Goal: Task Accomplishment & Management: Use online tool/utility

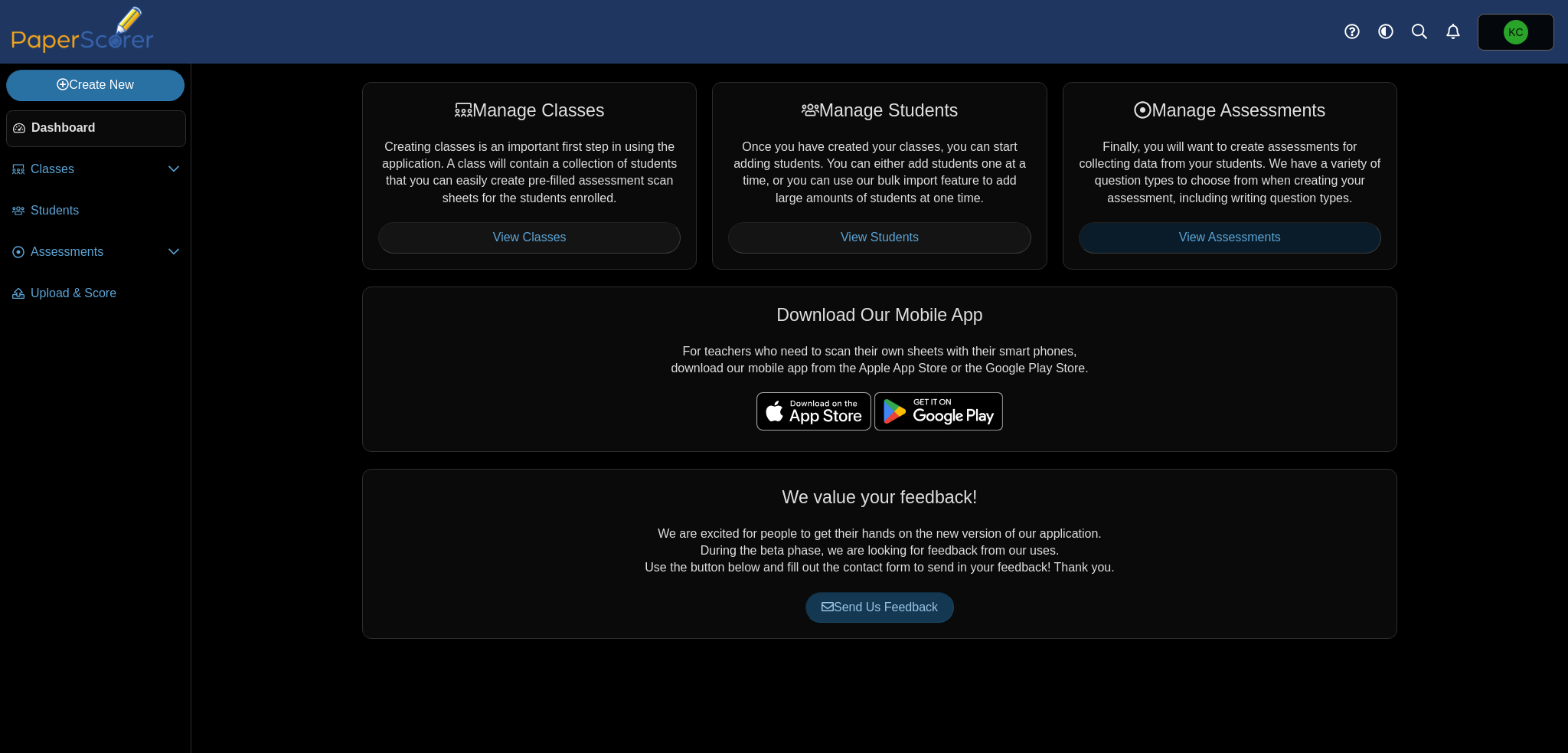
click at [1260, 235] on link "View Assessments" at bounding box center [1231, 237] width 303 height 31
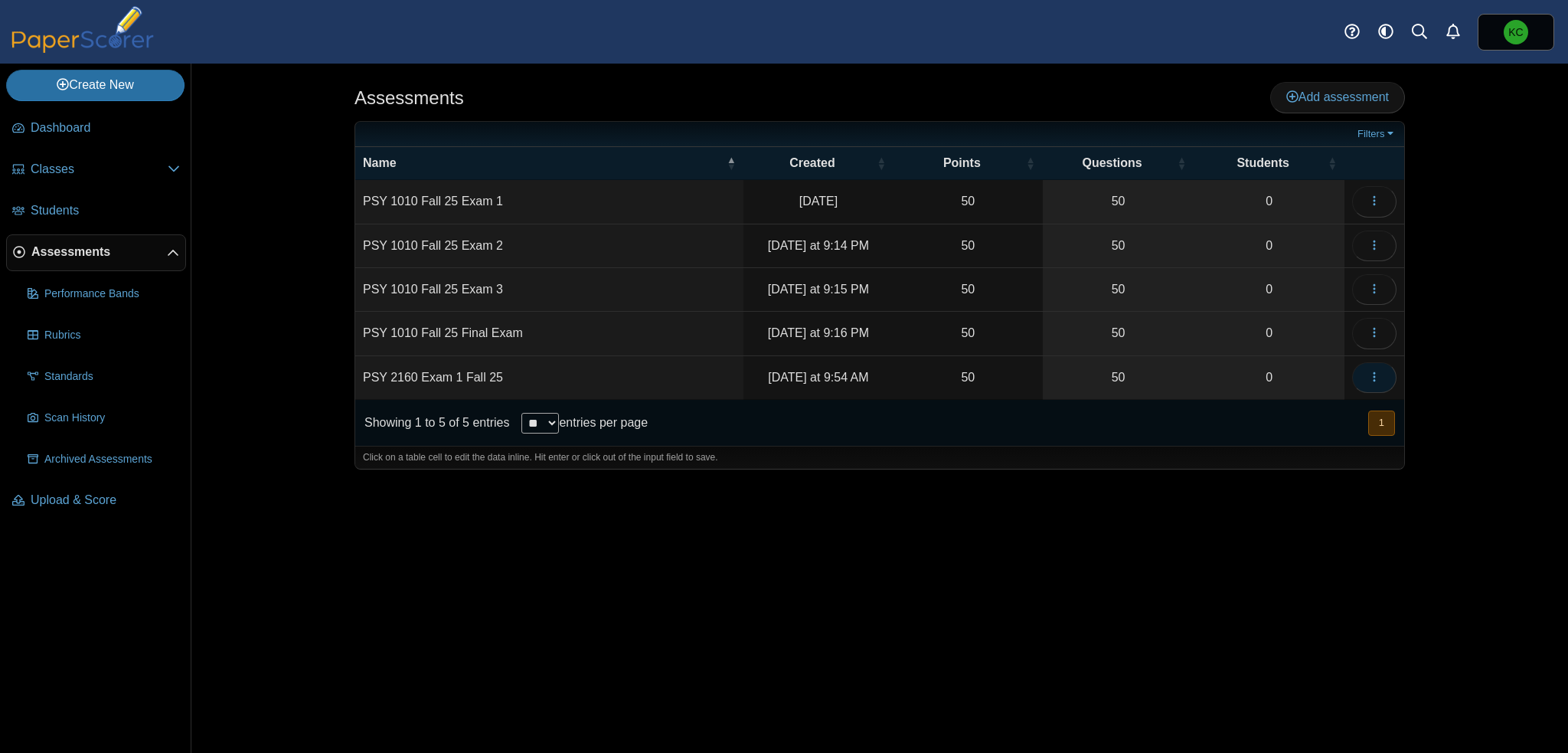
drag, startPoint x: 1372, startPoint y: 372, endPoint x: 1378, endPoint y: 383, distance: 12.5
click at [1378, 383] on button "button" at bounding box center [1374, 377] width 44 height 31
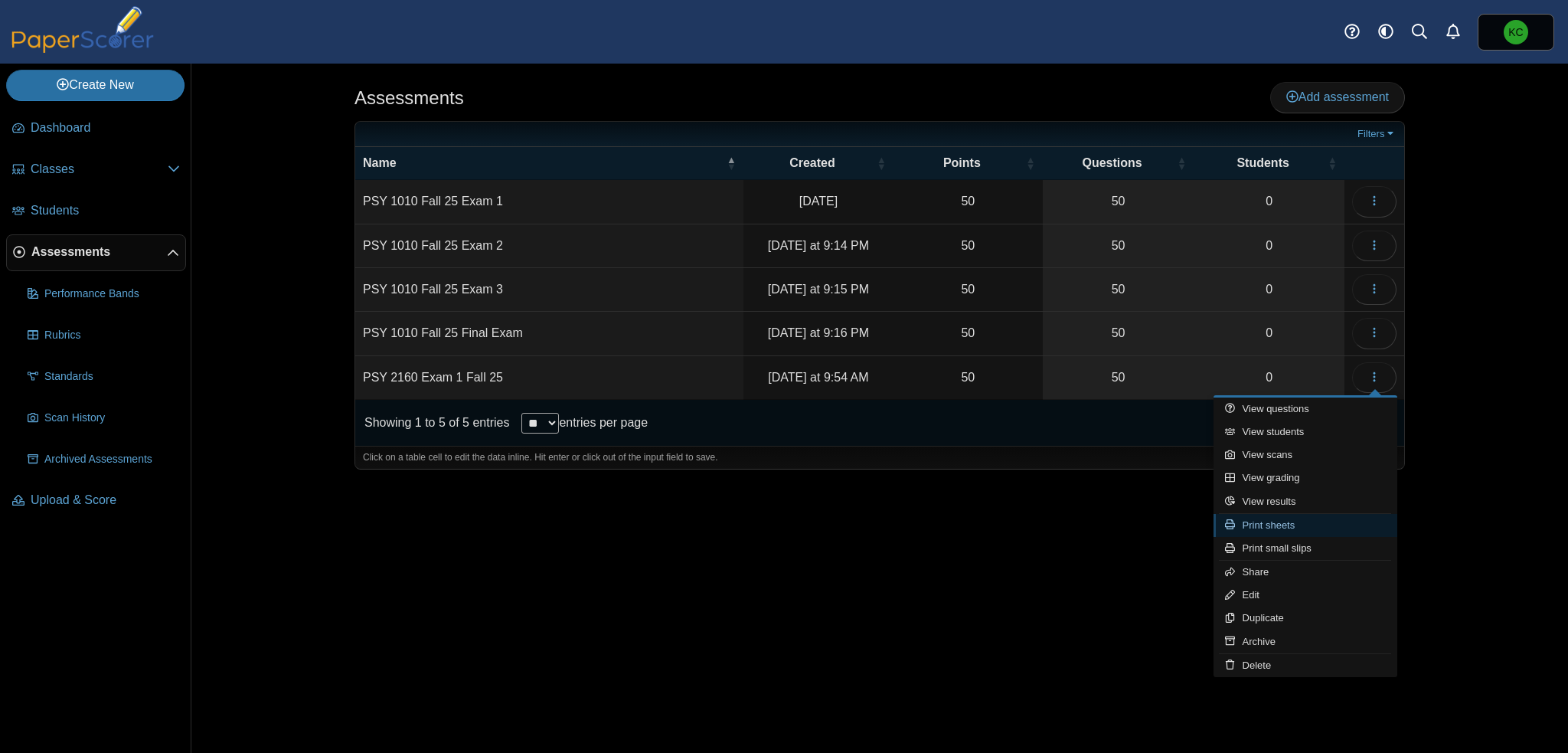
click at [1295, 524] on link "Print sheets" at bounding box center [1305, 525] width 184 height 23
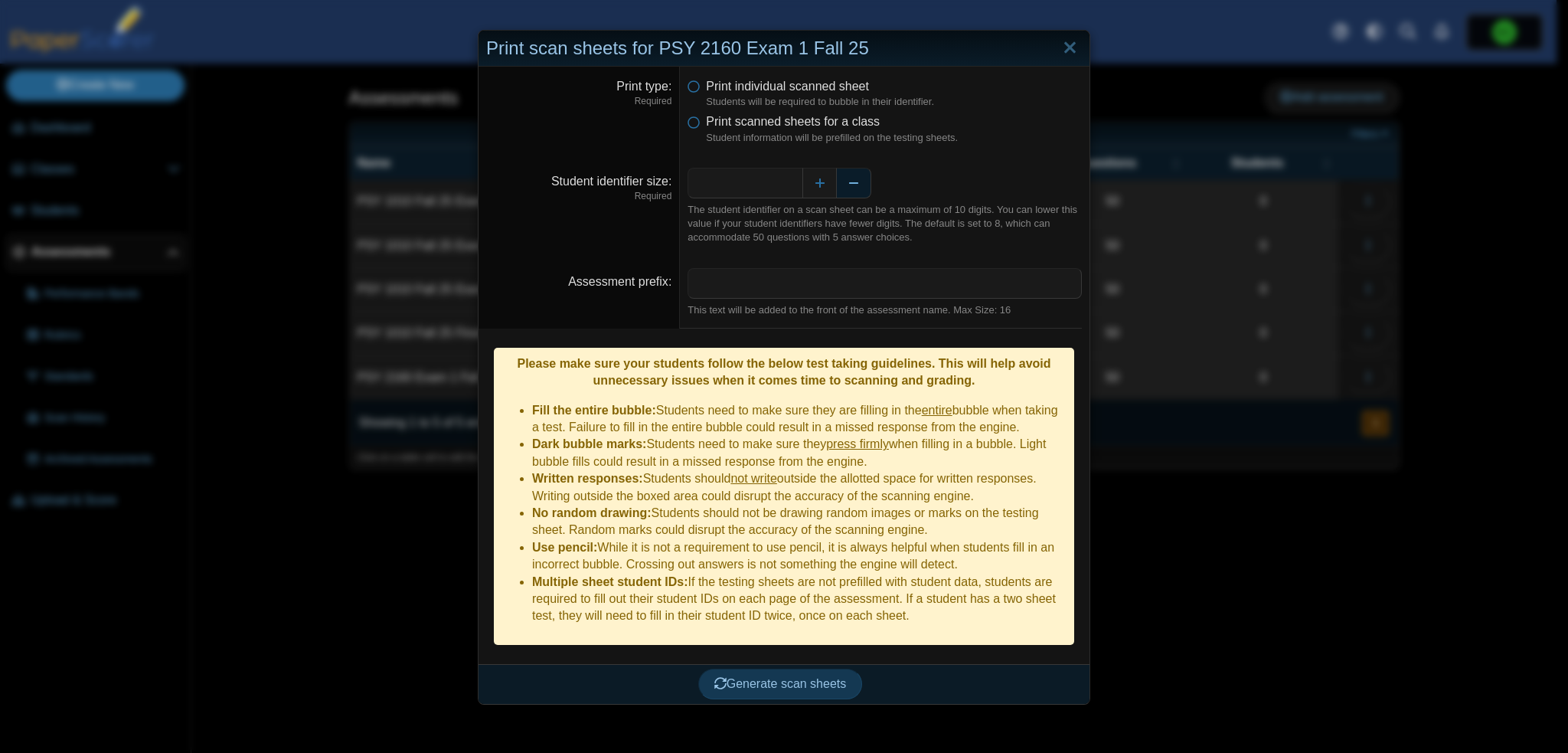
click at [867, 182] on div "*" at bounding box center [884, 182] width 394 height 31
click at [856, 180] on button "Decrease" at bounding box center [854, 182] width 34 height 31
click at [723, 216] on div "The student identifier on a scan sheet can be a maximum of 10 digits. You can l…" at bounding box center [884, 223] width 394 height 42
click at [1064, 43] on link "Close" at bounding box center [1070, 48] width 24 height 26
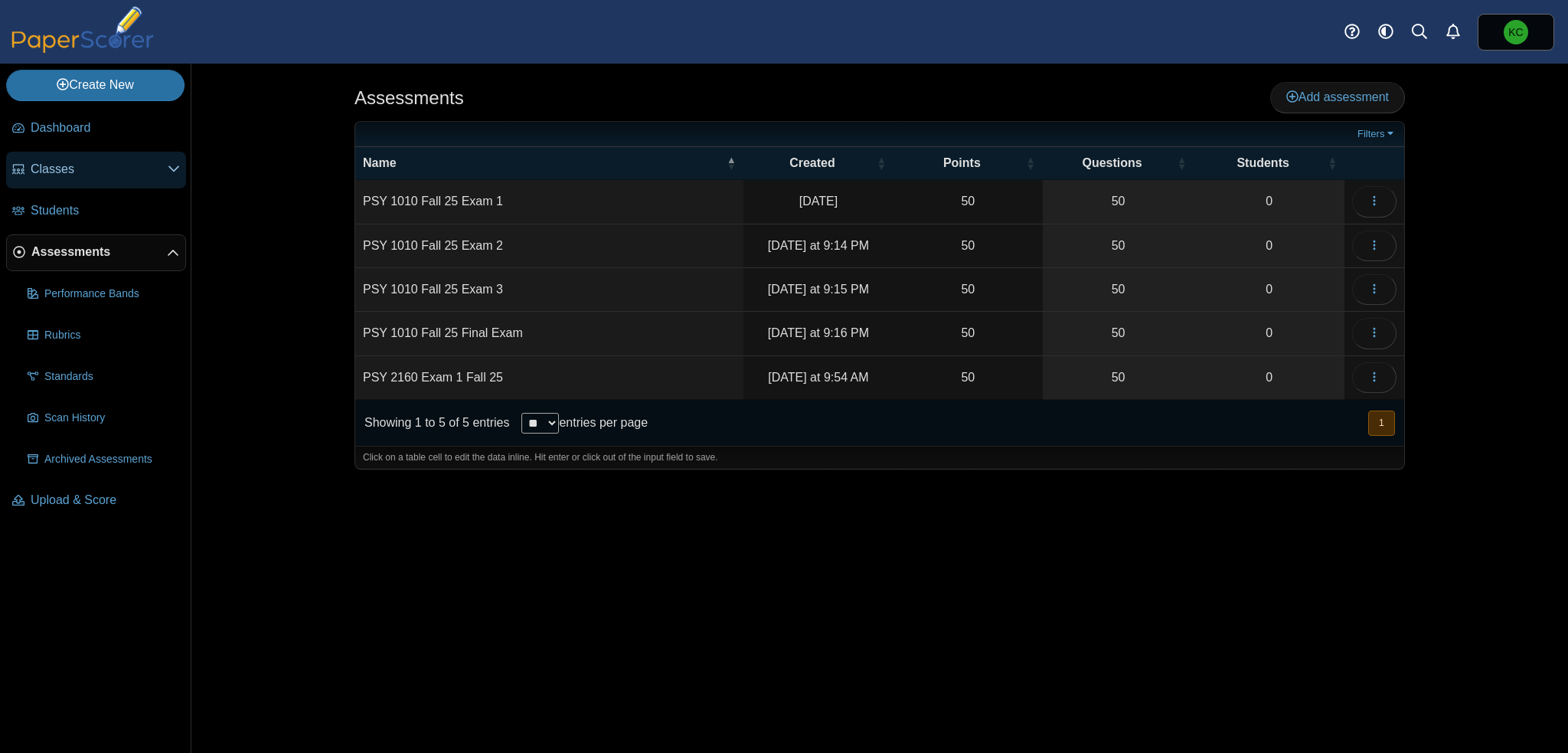
click at [95, 176] on span "Classes" at bounding box center [98, 168] width 137 height 17
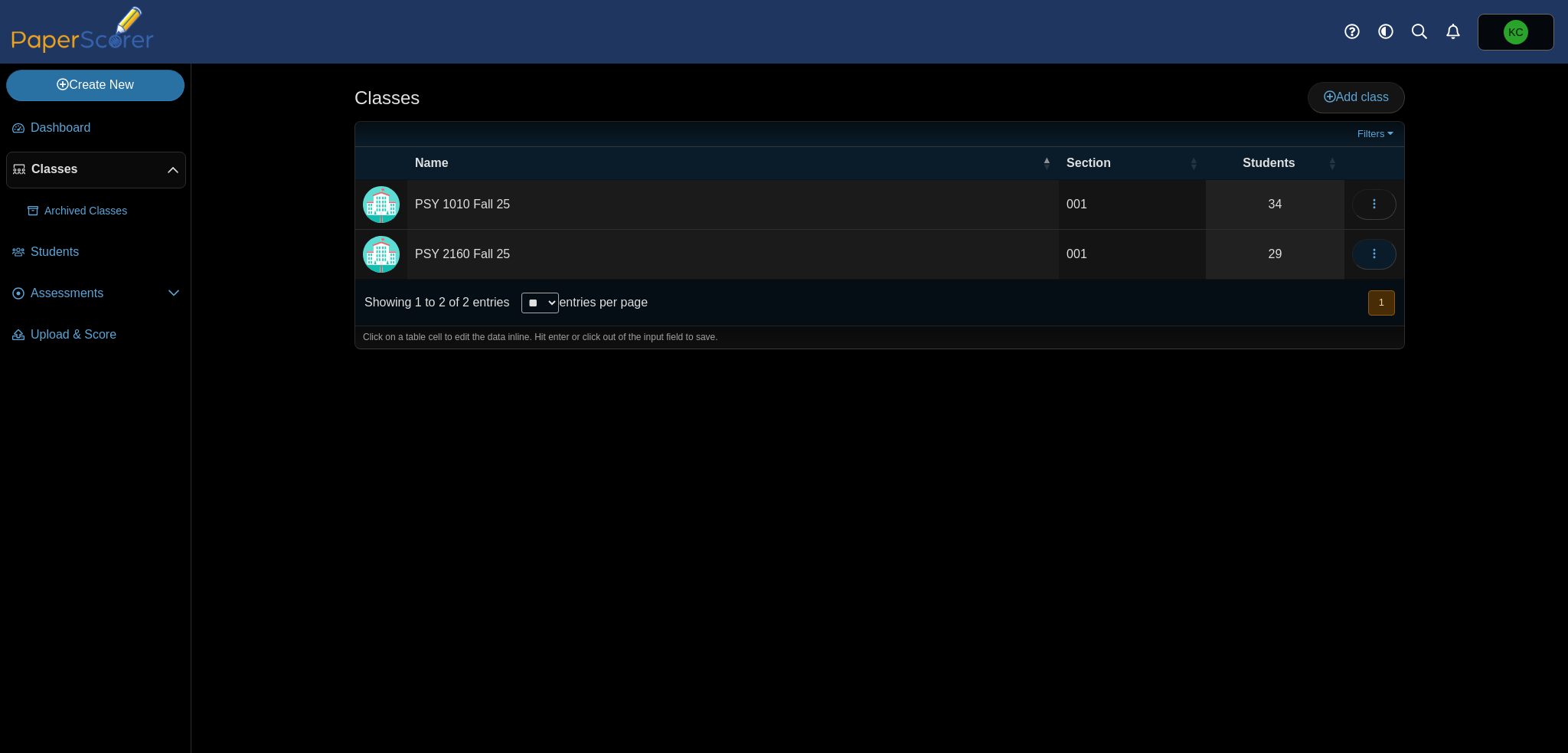
click at [1378, 247] on icon "button" at bounding box center [1374, 253] width 12 height 12
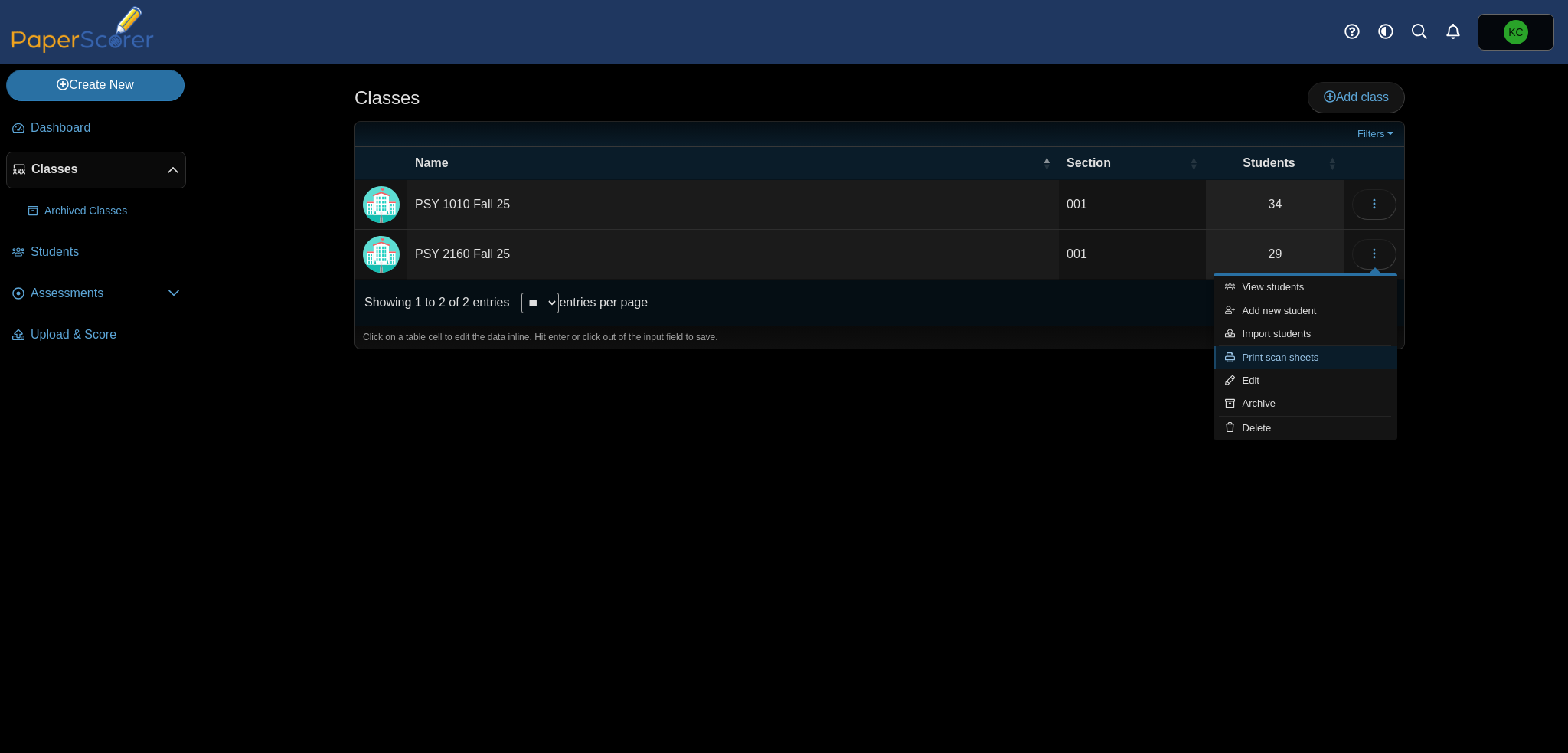
click at [1290, 358] on link "Print scan sheets" at bounding box center [1305, 357] width 184 height 23
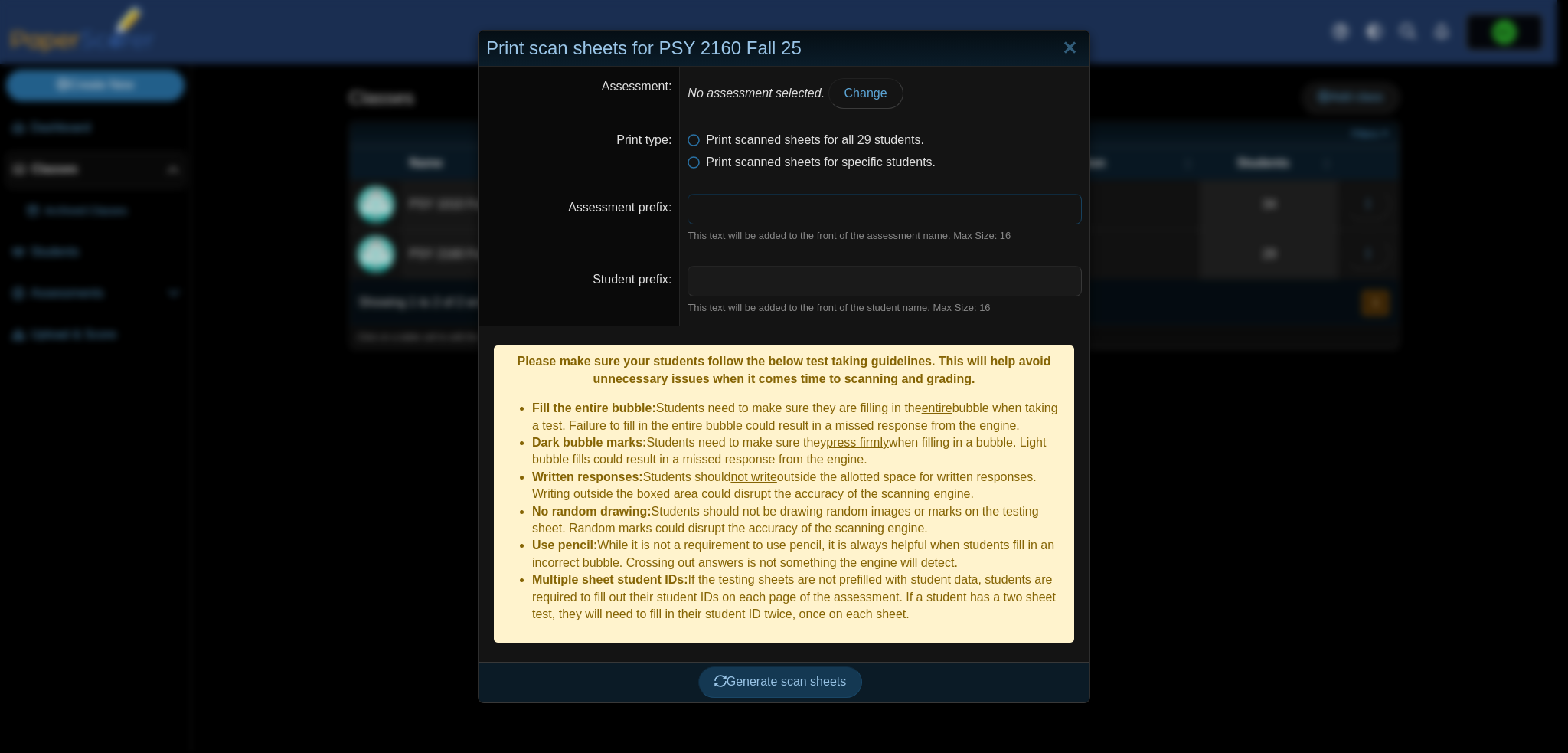
click at [706, 213] on input "Assessment prefix" at bounding box center [884, 209] width 394 height 31
type input "**"
click at [845, 95] on span "Change" at bounding box center [867, 93] width 43 height 13
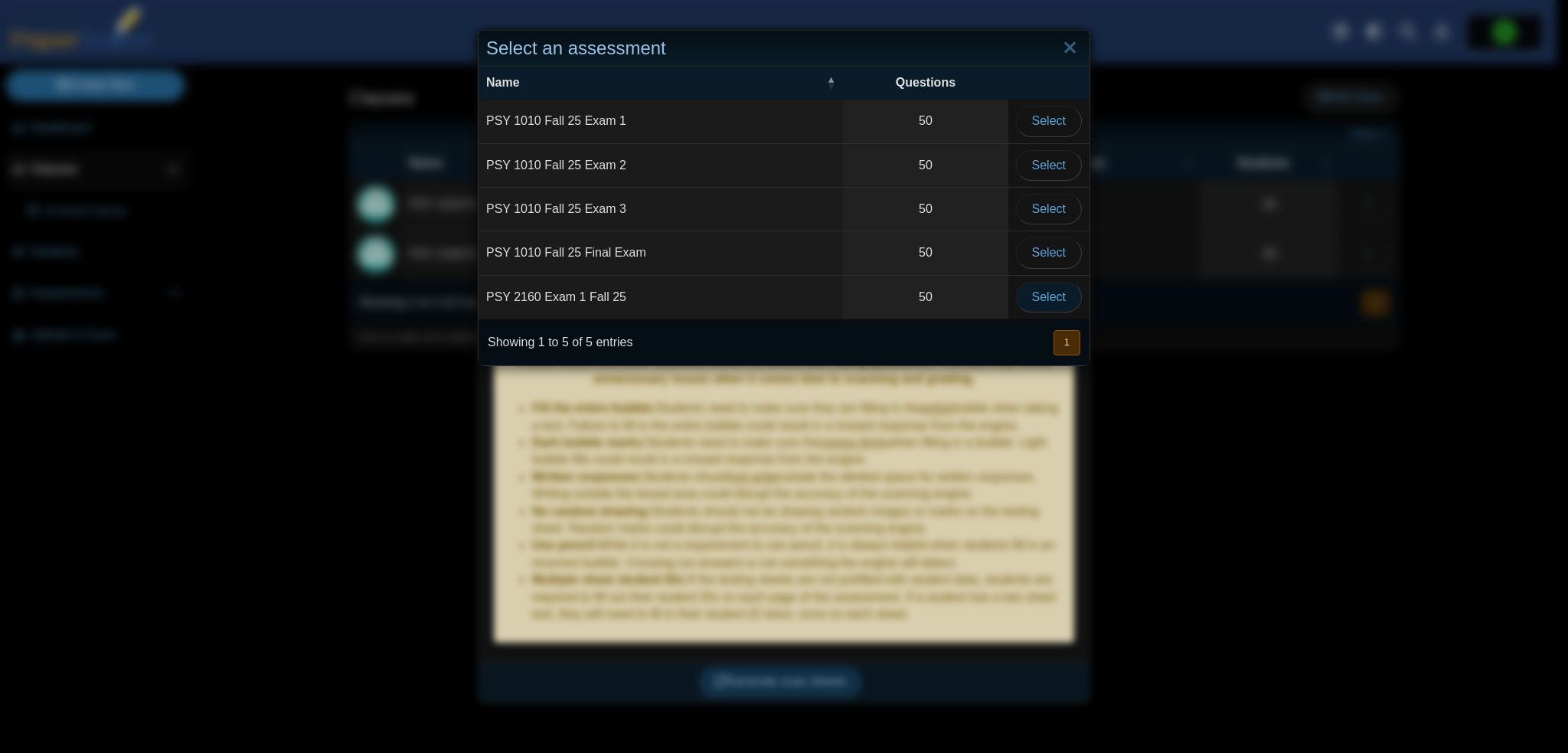
click at [1050, 292] on span "Select" at bounding box center [1049, 296] width 33 height 13
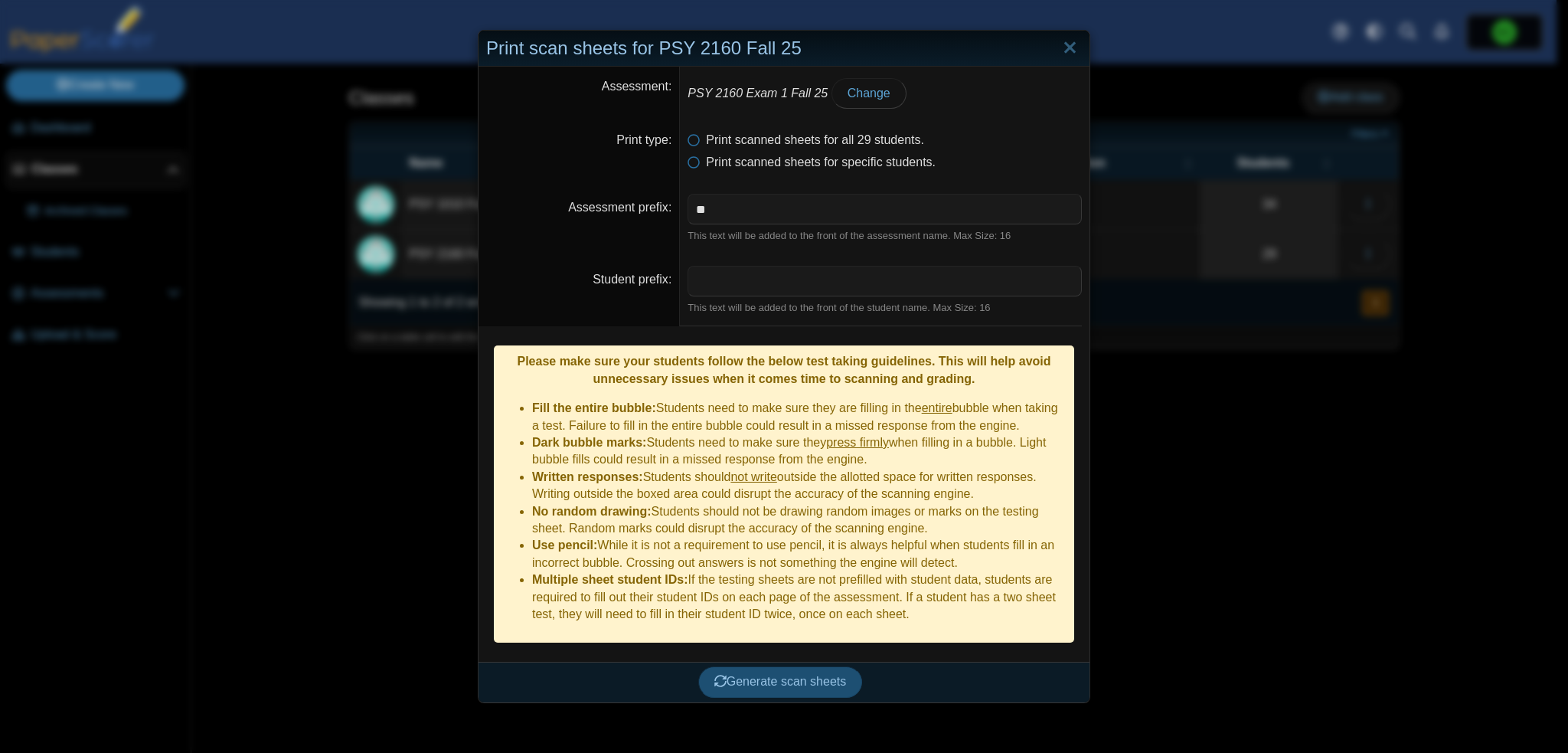
click at [821, 675] on span "Generate scan sheets" at bounding box center [780, 681] width 133 height 13
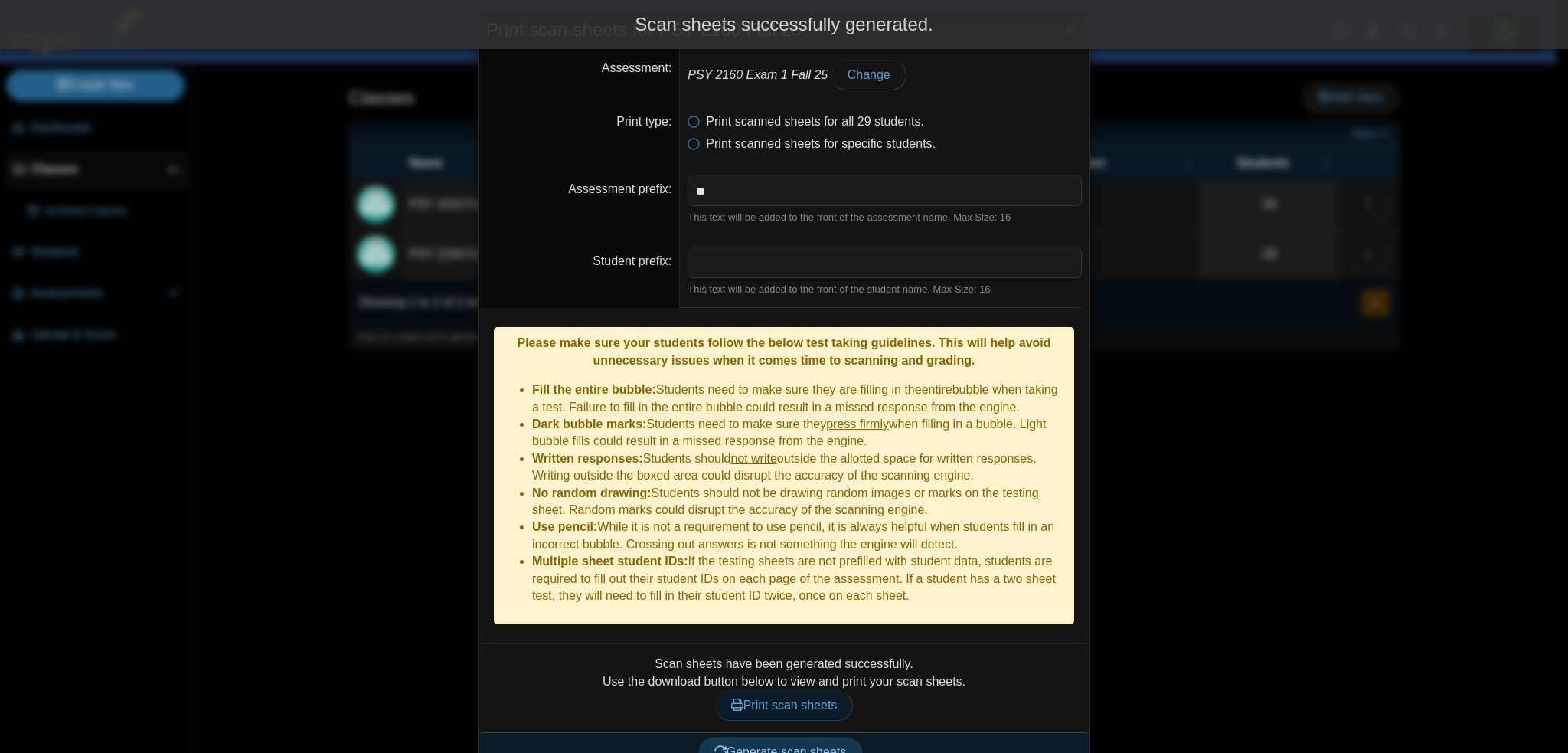
scroll to position [20, 0]
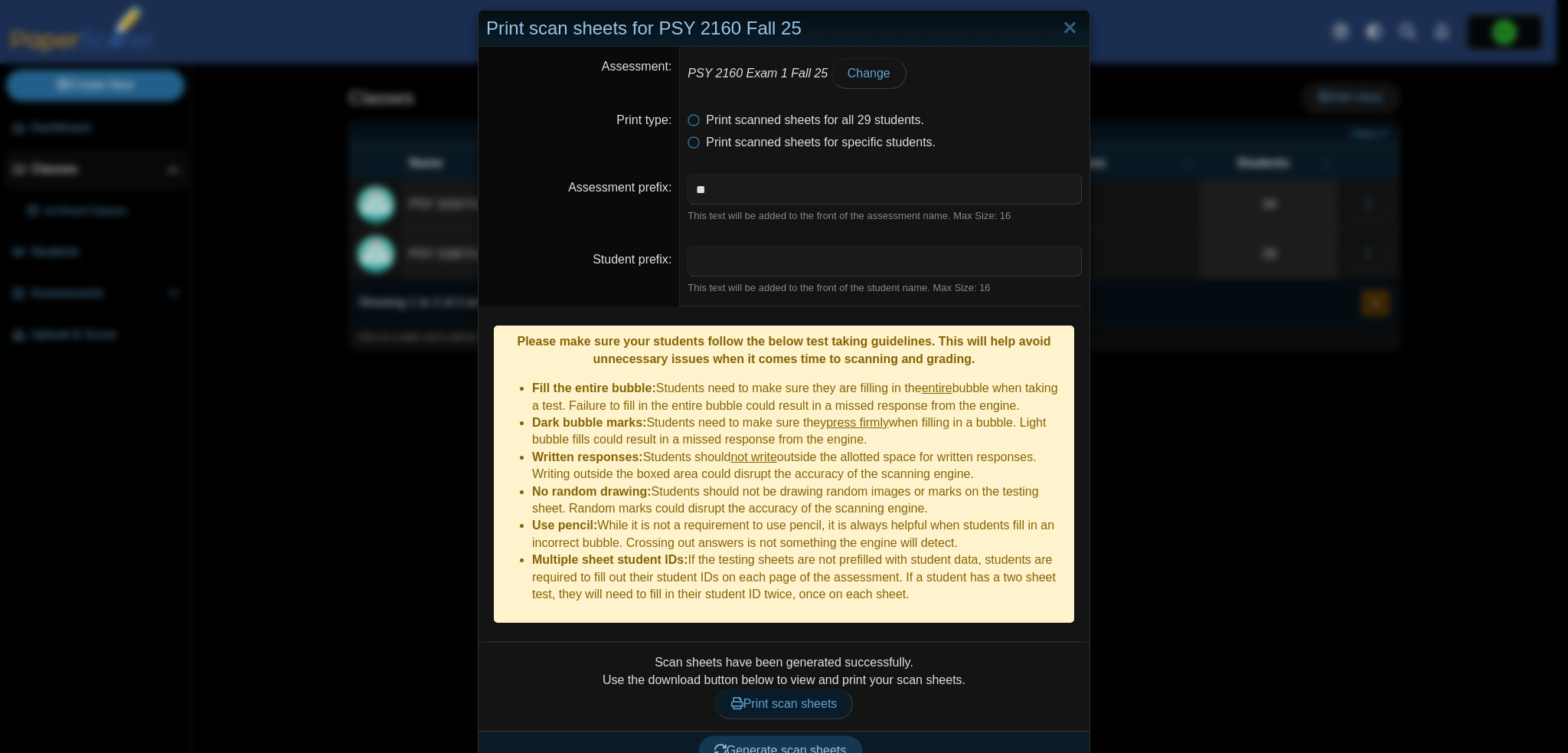
click at [814, 697] on span "Print scan sheets" at bounding box center [784, 703] width 106 height 13
click at [1058, 27] on link "Close" at bounding box center [1070, 29] width 24 height 26
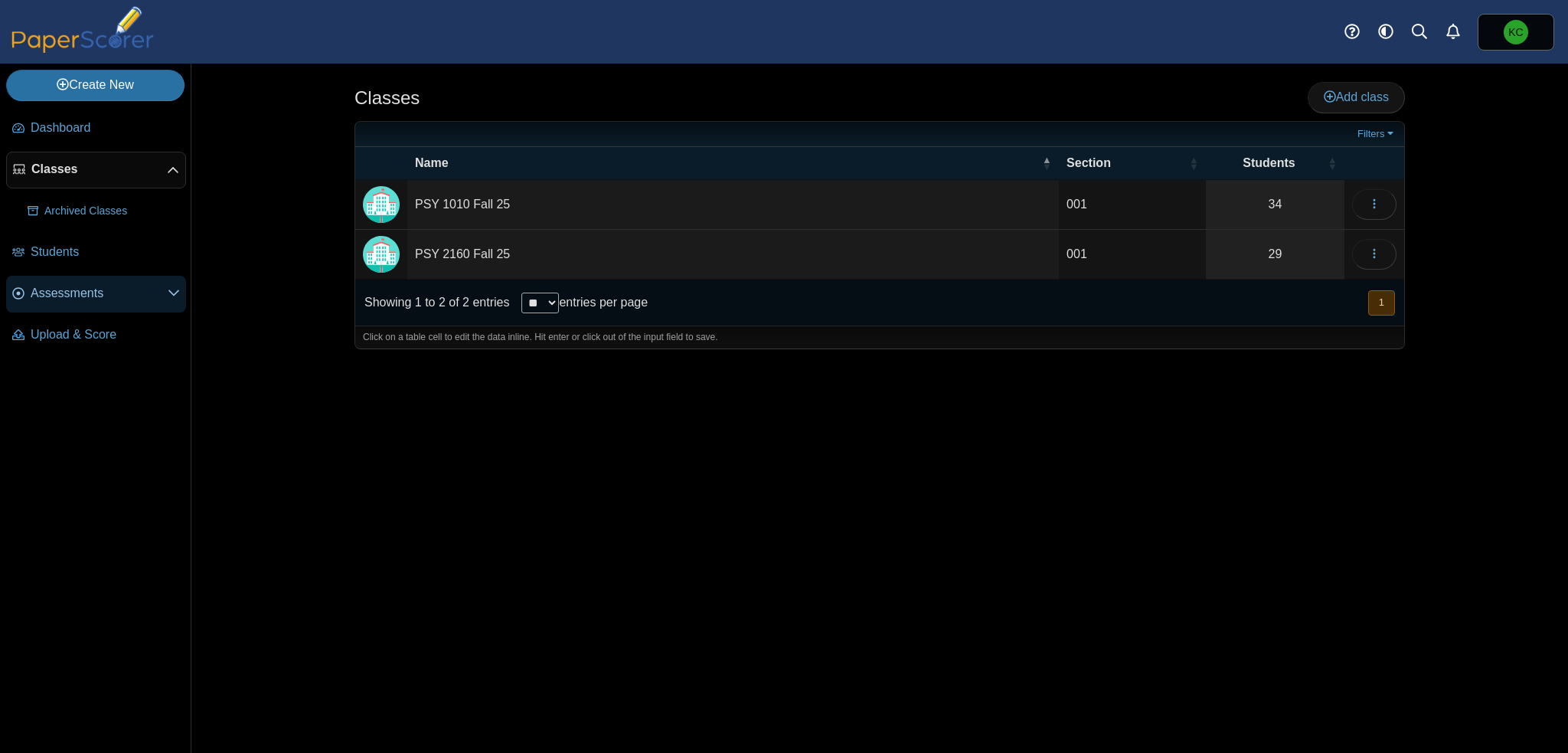
click at [68, 285] on span "Assessments" at bounding box center [98, 293] width 137 height 17
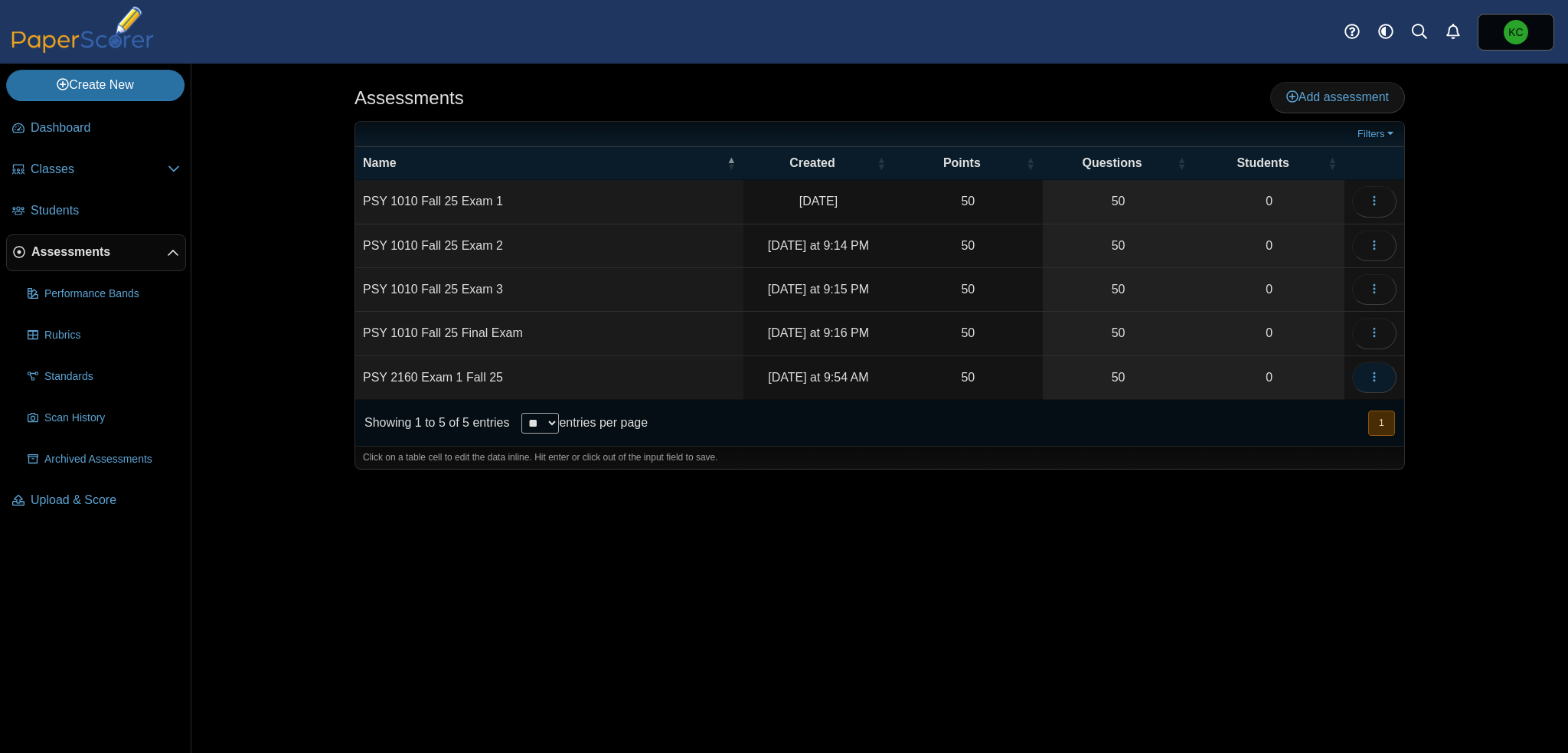
click at [1374, 372] on icon "button" at bounding box center [1374, 377] width 12 height 12
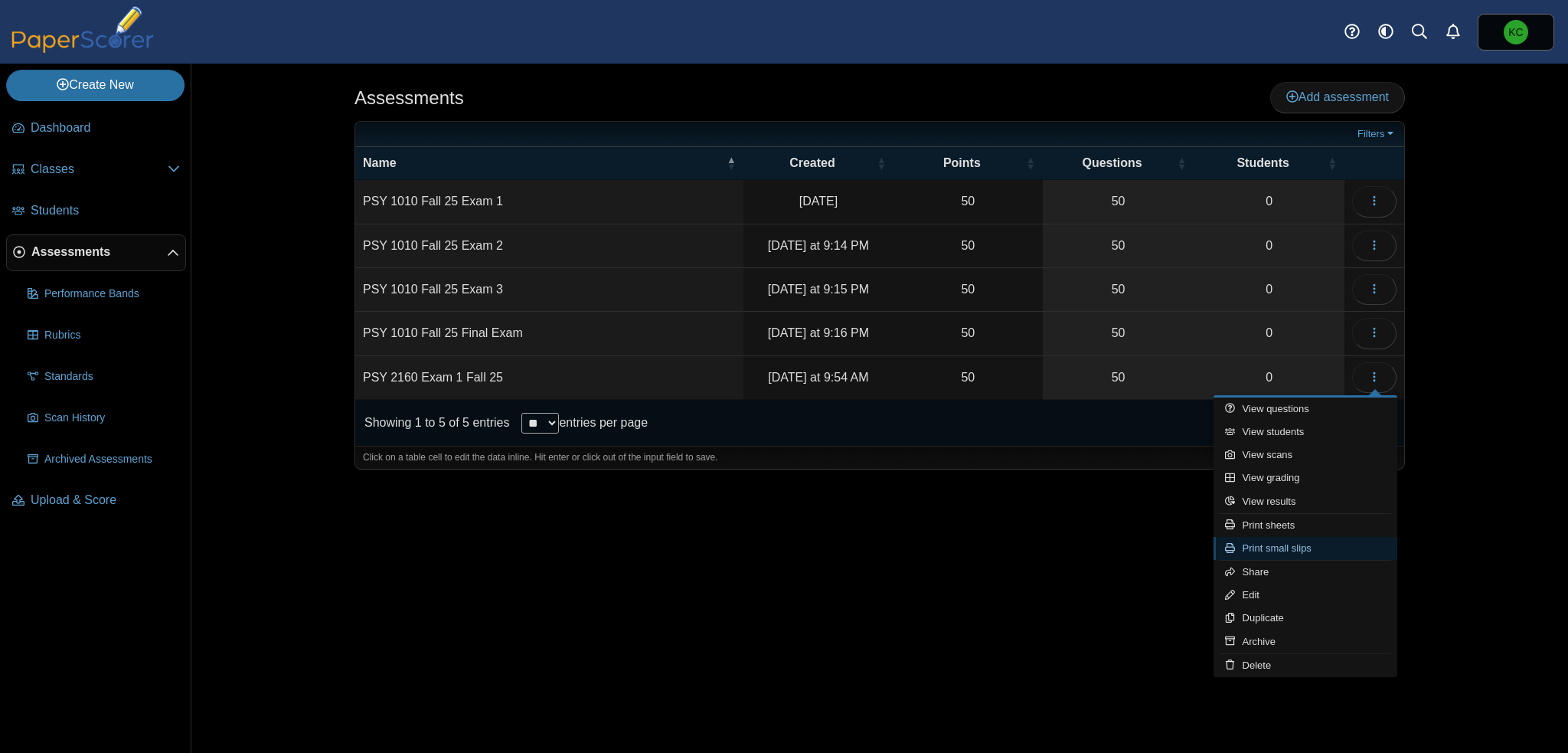
click at [1297, 553] on link "Print small slips" at bounding box center [1305, 548] width 184 height 23
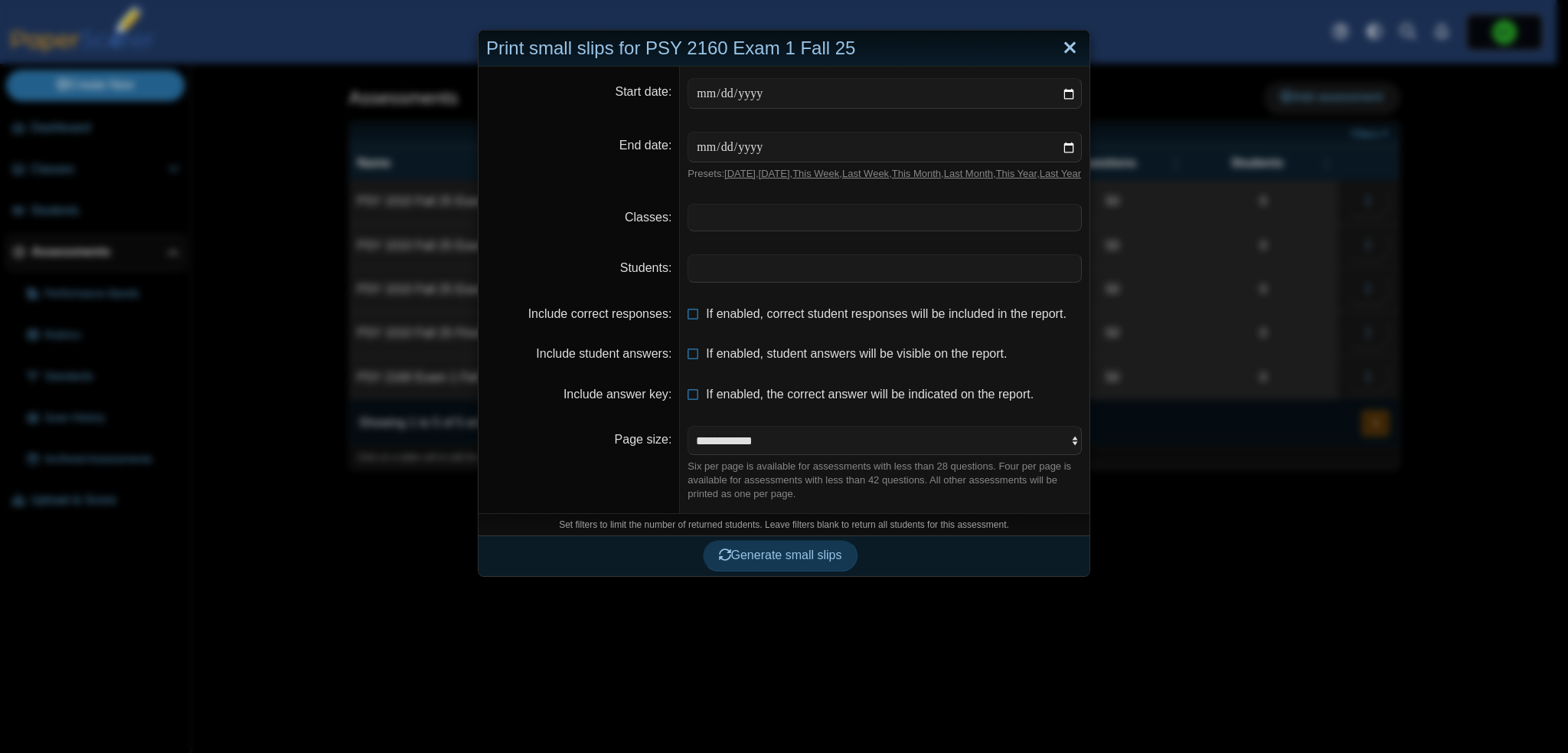
click at [1069, 46] on link "Close" at bounding box center [1070, 48] width 24 height 26
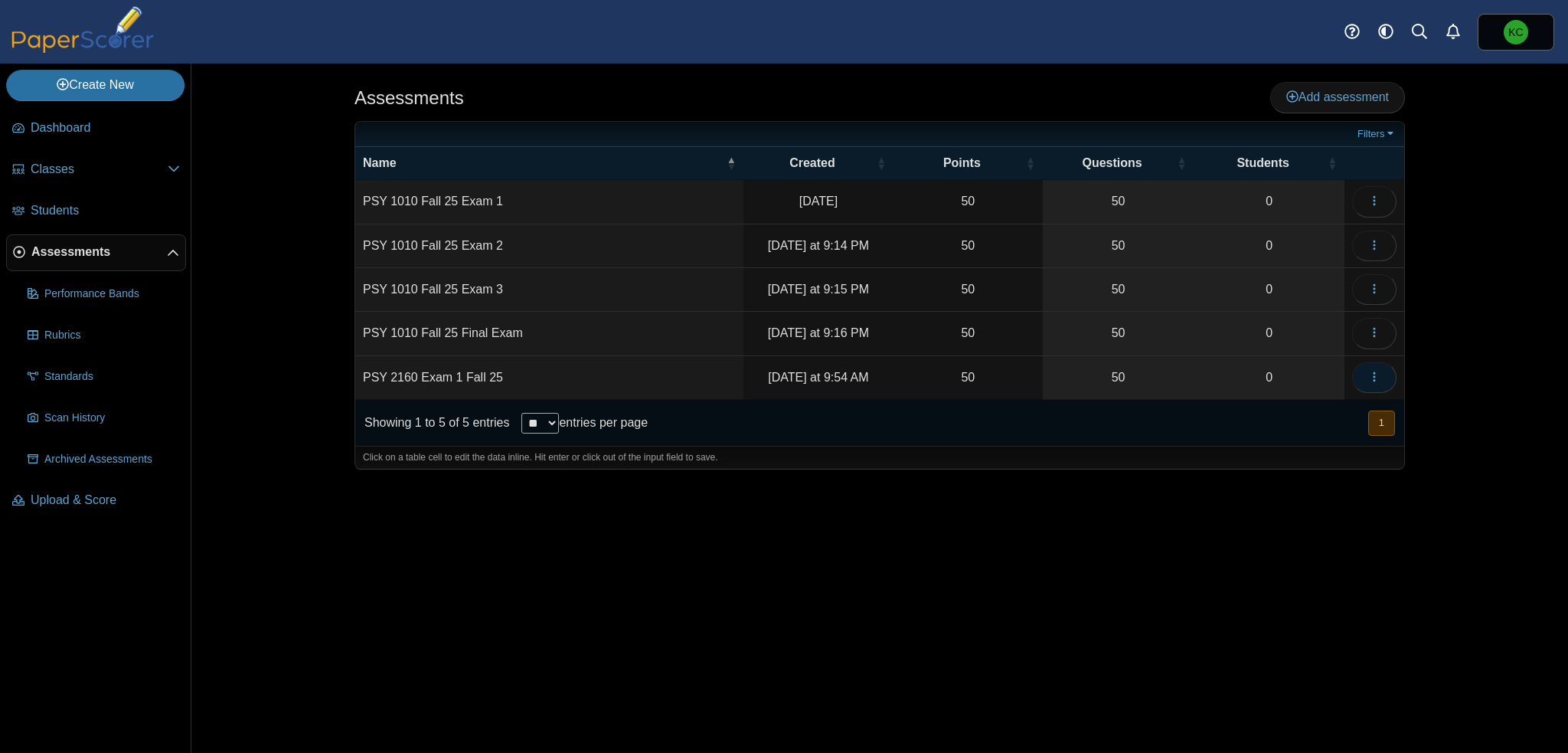
click at [1370, 375] on icon "button" at bounding box center [1374, 377] width 12 height 12
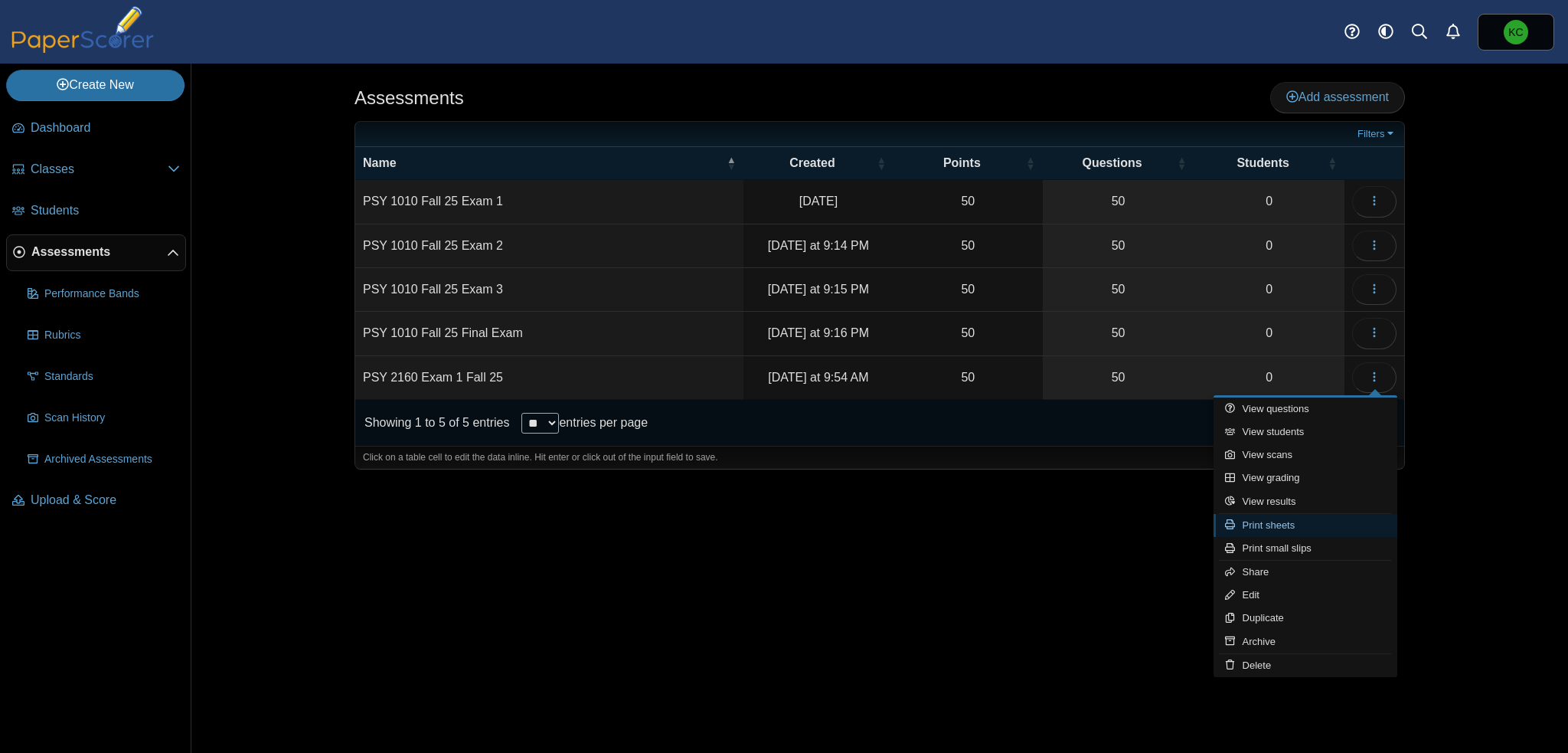
click at [1293, 526] on link "Print sheets" at bounding box center [1305, 525] width 184 height 23
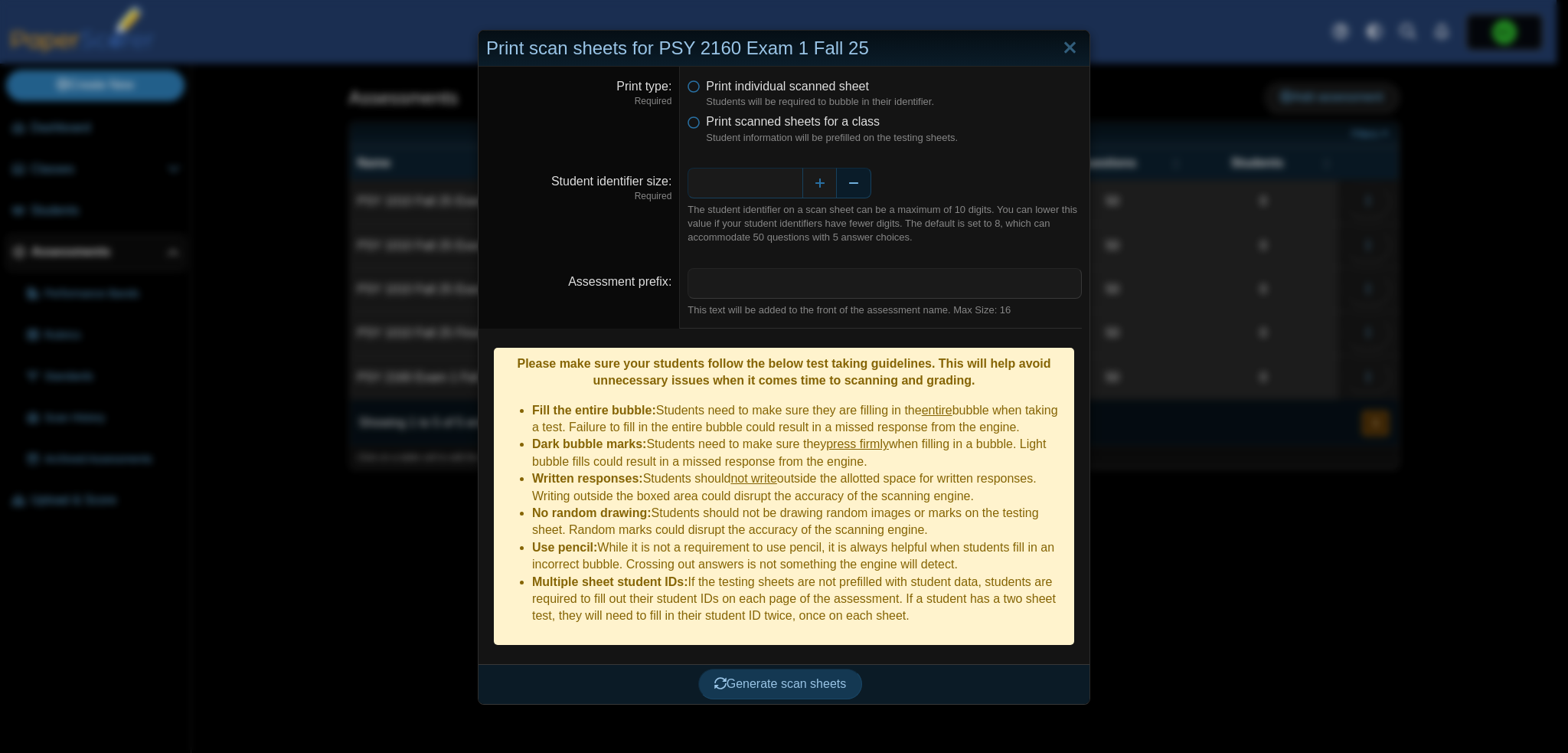
click at [853, 189] on button "Decrease" at bounding box center [854, 182] width 34 height 31
click at [824, 677] on span "Generate scan sheets" at bounding box center [780, 683] width 133 height 13
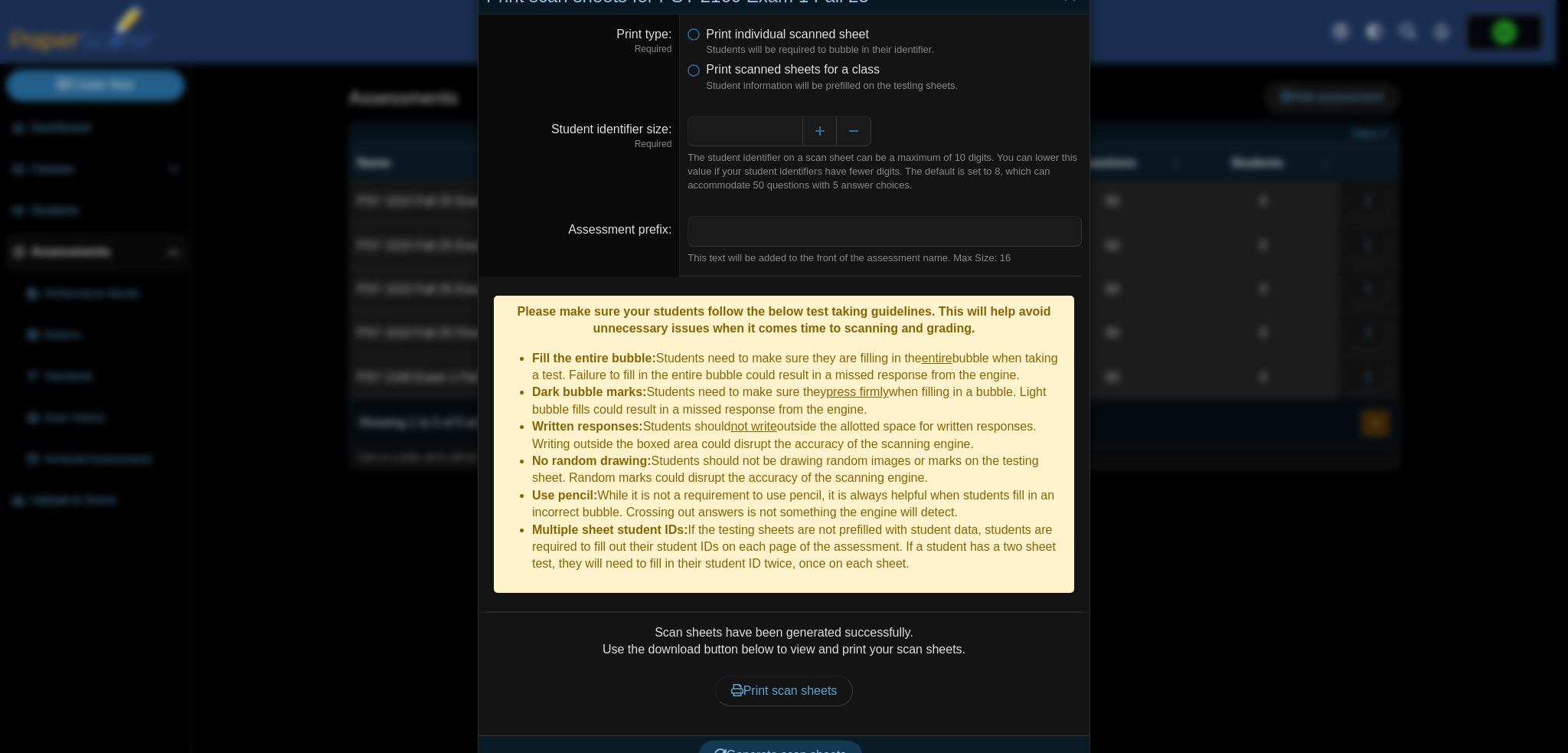
scroll to position [57, 0]
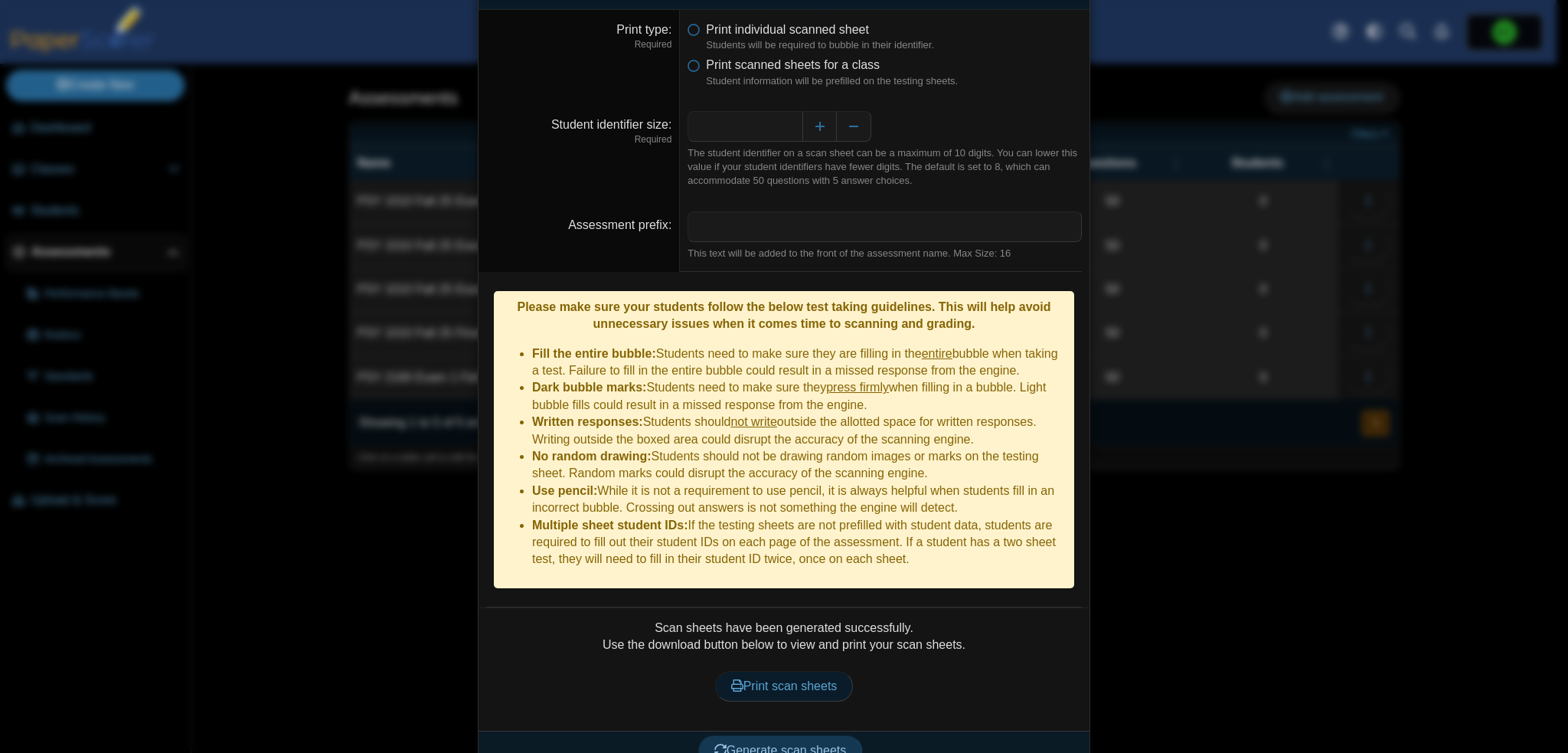
click at [814, 680] on span "Print scan sheets" at bounding box center [784, 686] width 106 height 13
